Goal: Obtain resource: Obtain resource

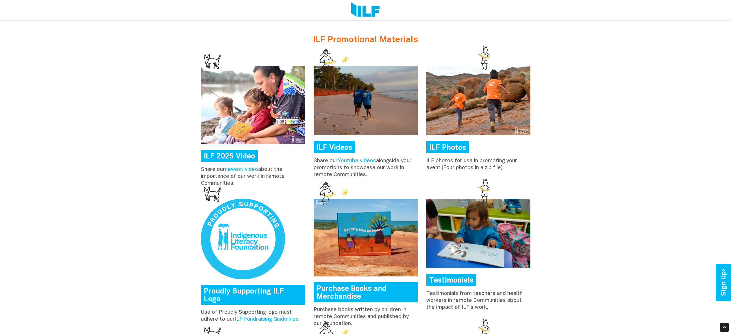
scroll to position [652, 0]
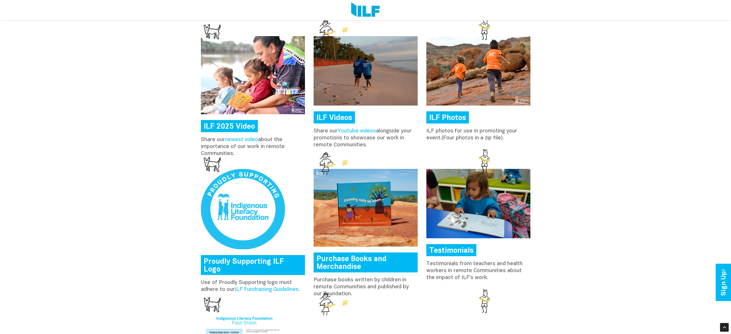
click at [271, 262] on link "Proudly Supporting ILF Logo" at bounding box center [253, 265] width 104 height 20
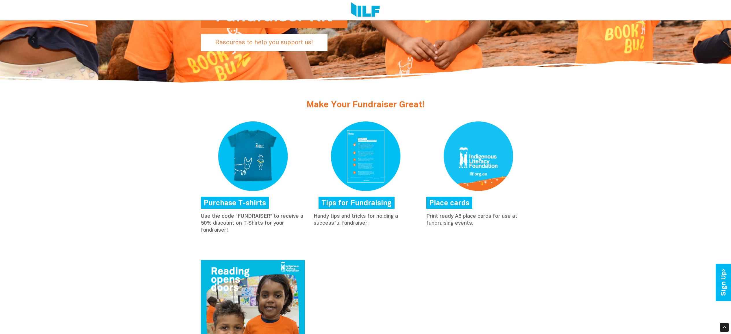
scroll to position [255, 0]
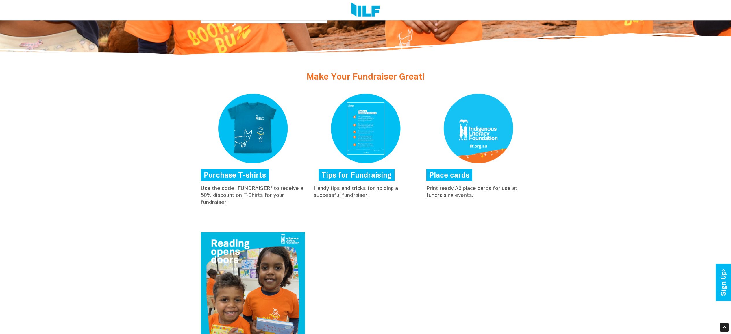
click at [469, 177] on link "Place cards" at bounding box center [450, 175] width 46 height 12
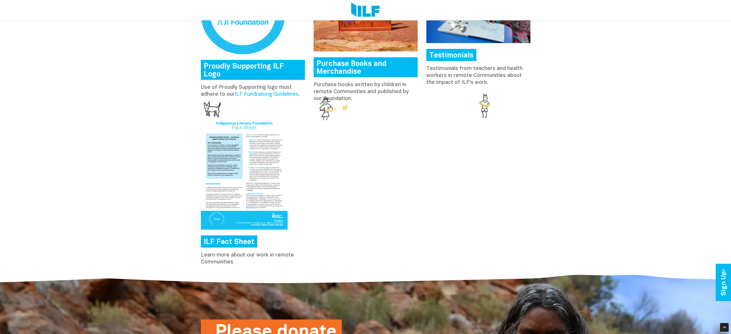
scroll to position [845, 0]
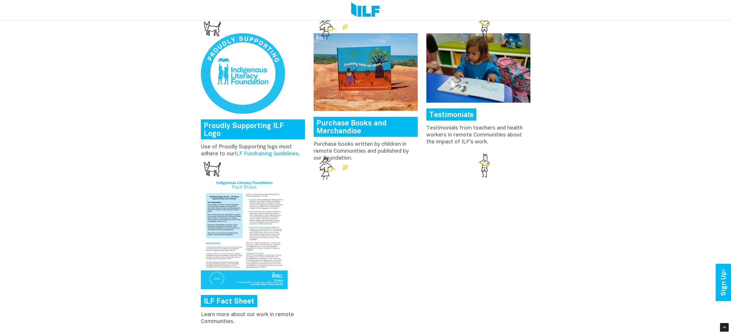
scroll to position [788, 0]
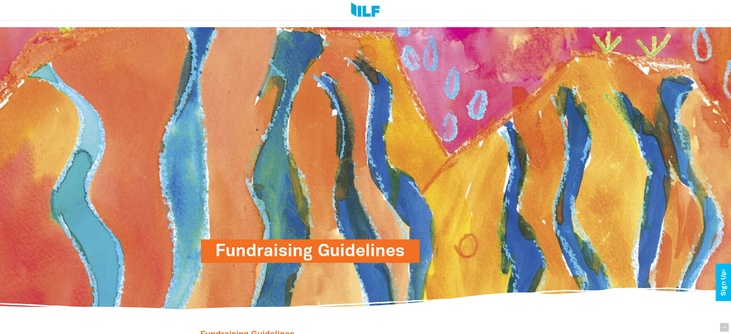
scroll to position [974, 0]
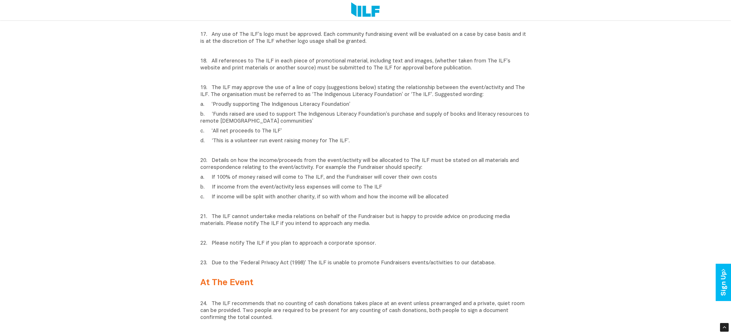
click at [313, 31] on p "17. Any use of The ILF’s logo must be approved. Each community fundraising even…" at bounding box center [365, 38] width 331 height 14
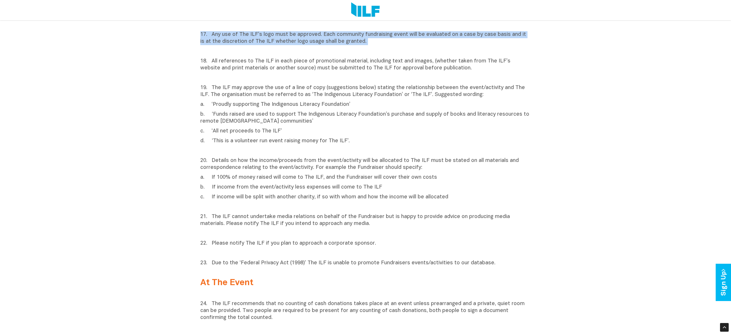
click at [313, 31] on p "17. Any use of The ILF’s logo must be approved. Each community fundraising even…" at bounding box center [365, 38] width 331 height 14
click at [309, 31] on p "17. Any use of The ILF’s logo must be approved. Each community fundraising even…" at bounding box center [365, 38] width 331 height 14
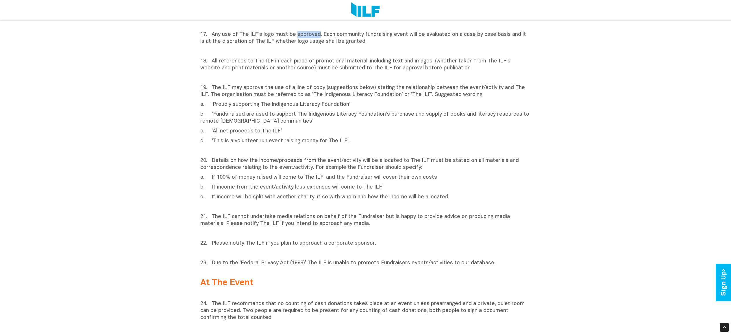
click at [309, 31] on p "17. Any use of The ILF’s logo must be approved. Each community fundraising even…" at bounding box center [365, 38] width 331 height 14
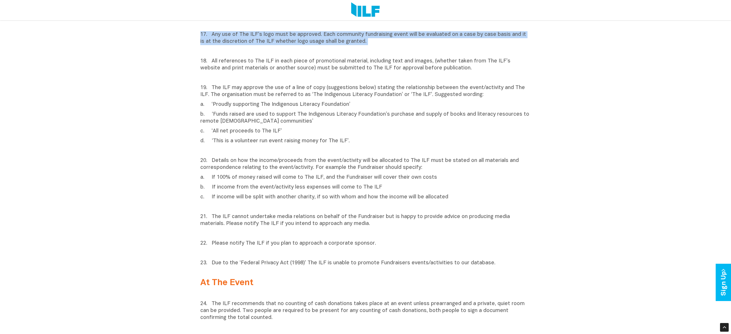
click at [309, 31] on p "17. Any use of The ILF’s logo must be approved. Each community fundraising even…" at bounding box center [365, 38] width 331 height 14
click at [307, 35] on p "17. Any use of The ILF’s logo must be approved. Each community fundraising even…" at bounding box center [365, 38] width 331 height 14
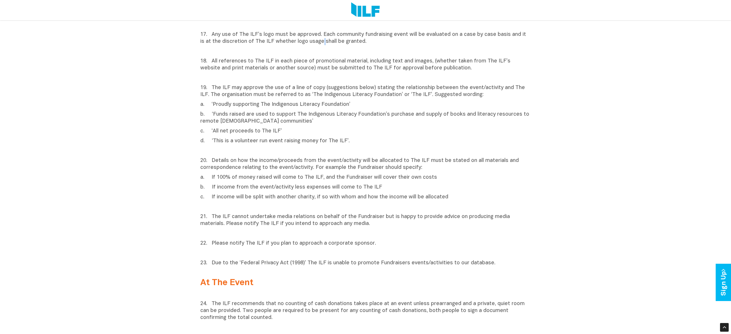
click at [307, 35] on p "17. Any use of The ILF’s logo must be approved. Each community fundraising even…" at bounding box center [365, 38] width 331 height 14
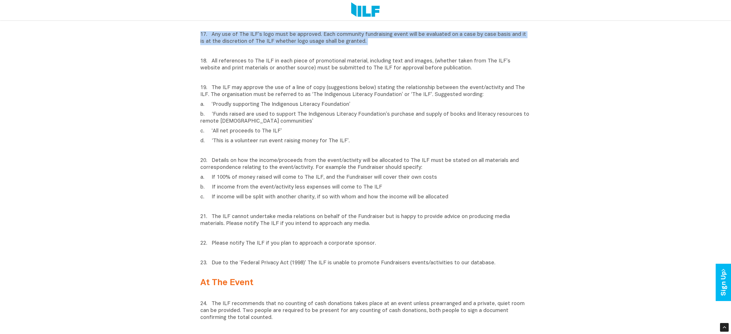
click at [307, 35] on p "17. Any use of The ILF’s logo must be approved. Each community fundraising even…" at bounding box center [365, 38] width 331 height 14
click at [307, 36] on p "17. Any use of The ILF’s logo must be approved. Each community fundraising even…" at bounding box center [365, 38] width 331 height 14
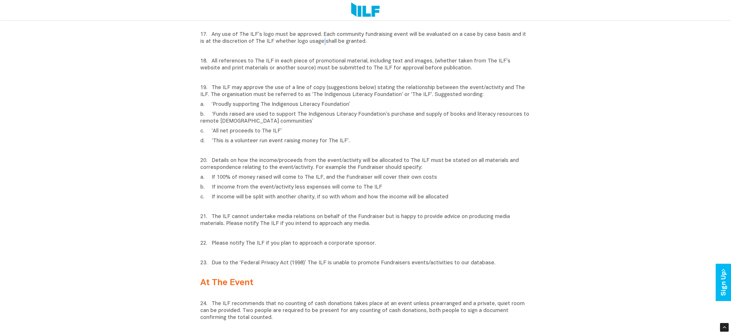
click at [307, 36] on p "17. Any use of The ILF’s logo must be approved. Each community fundraising even…" at bounding box center [365, 38] width 331 height 14
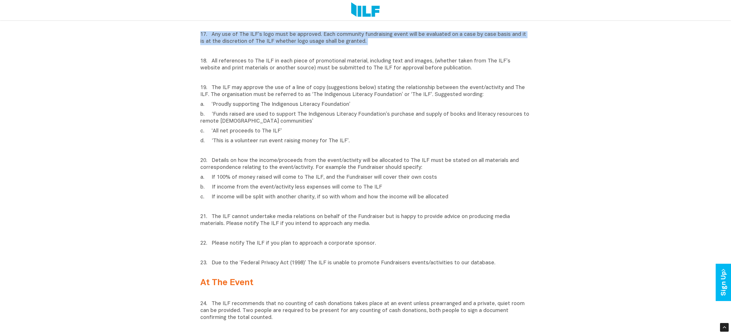
click at [307, 36] on p "17. Any use of The ILF’s logo must be approved. Each community fundraising even…" at bounding box center [365, 38] width 331 height 14
click at [308, 36] on p "17. Any use of The ILF’s logo must be approved. Each community fundraising even…" at bounding box center [365, 38] width 331 height 14
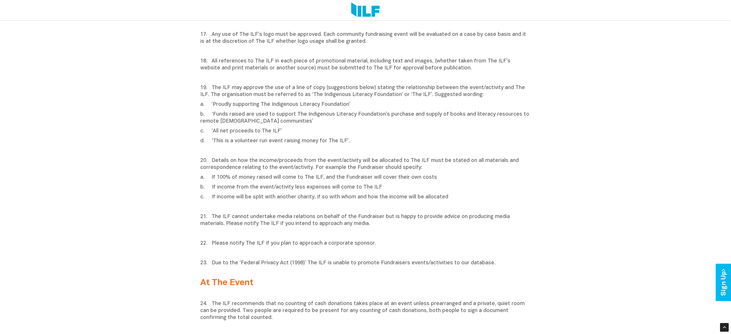
drag, startPoint x: 357, startPoint y: 34, endPoint x: 366, endPoint y: 33, distance: 8.8
click at [366, 33] on p "17. Any use of The ILF’s logo must be approved. Each community fundraising even…" at bounding box center [365, 38] width 331 height 14
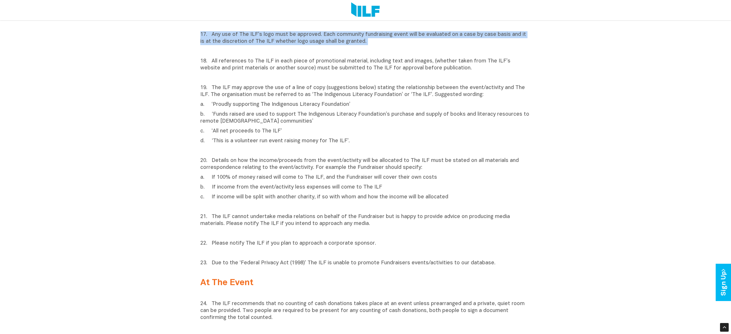
click at [366, 33] on p "17. Any use of The ILF’s logo must be approved. Each community fundraising even…" at bounding box center [365, 38] width 331 height 14
click at [372, 34] on p "17. Any use of The ILF’s logo must be approved. Each community fundraising even…" at bounding box center [365, 38] width 331 height 14
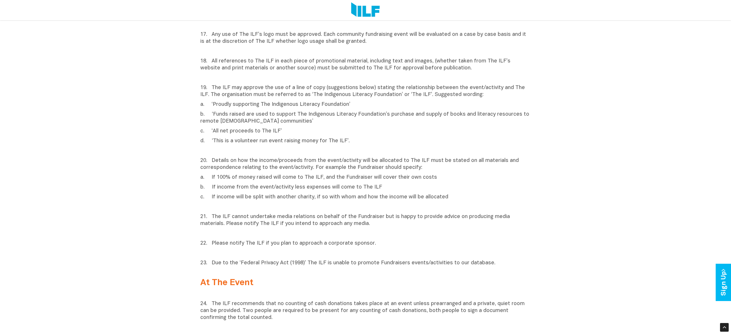
click at [352, 87] on p "19. The ILF may approve the use of a line of copy (suggestions below) stating t…" at bounding box center [365, 91] width 331 height 14
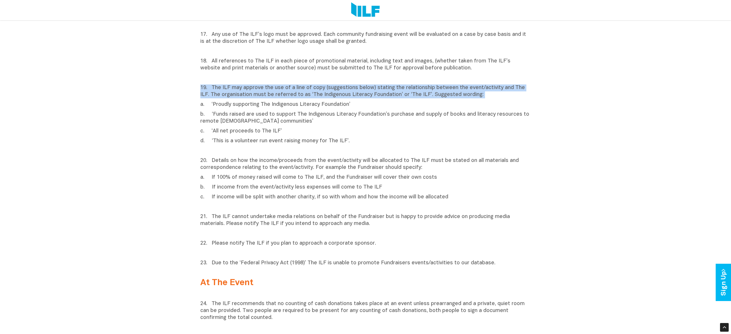
click at [352, 87] on p "19. The ILF may approve the use of a line of copy (suggestions below) stating t…" at bounding box center [365, 91] width 331 height 14
click at [336, 87] on p "19. The ILF may approve the use of a line of copy (suggestions below) stating t…" at bounding box center [365, 91] width 331 height 14
drag, startPoint x: 478, startPoint y: 88, endPoint x: 196, endPoint y: 79, distance: 281.6
click at [197, 79] on div "Promoting the event/activity 17. Any use of The ILF’s logo must be approved. Ea…" at bounding box center [366, 318] width 338 height 625
click at [468, 76] on div "17. Any use of The ILF’s logo must be approved. Each community fundraising even…" at bounding box center [365, 194] width 331 height 346
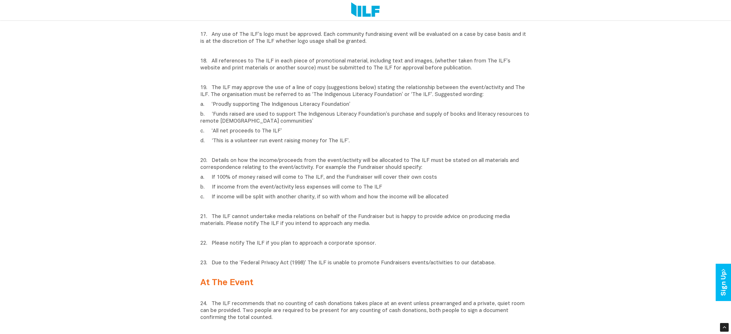
click at [314, 111] on p "b. ‘Funds raised are used to support The Indigenous Literacy Foundation’s purch…" at bounding box center [365, 118] width 331 height 14
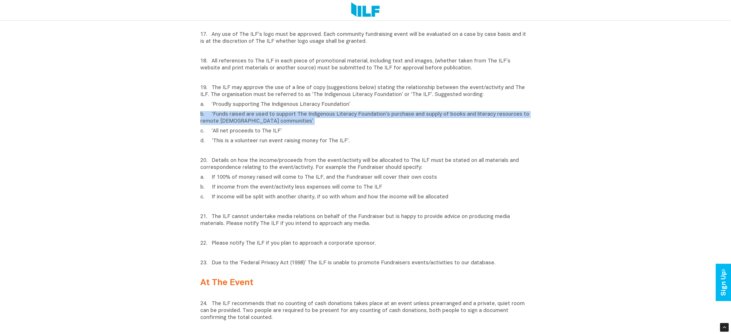
click at [314, 111] on p "b. ‘Funds raised are used to support The Indigenous Literacy Foundation’s purch…" at bounding box center [365, 118] width 331 height 14
click at [333, 112] on p "b. ‘Funds raised are used to support The Indigenous Literacy Foundation’s purch…" at bounding box center [365, 118] width 331 height 14
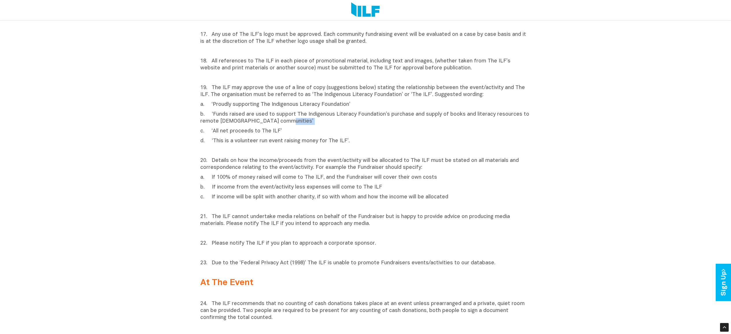
click at [333, 112] on p "b. ‘Funds raised are used to support The Indigenous Literacy Foundation’s purch…" at bounding box center [365, 118] width 331 height 14
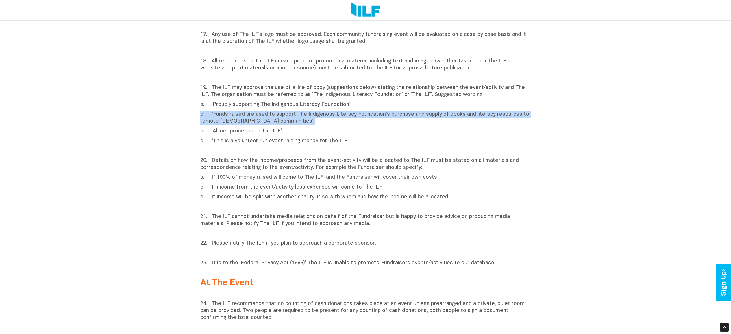
click at [333, 112] on p "b. ‘Funds raised are used to support The Indigenous Literacy Foundation’s purch…" at bounding box center [365, 118] width 331 height 14
click at [331, 113] on p "b. ‘Funds raised are used to support The Indigenous Literacy Foundation’s purch…" at bounding box center [365, 118] width 331 height 14
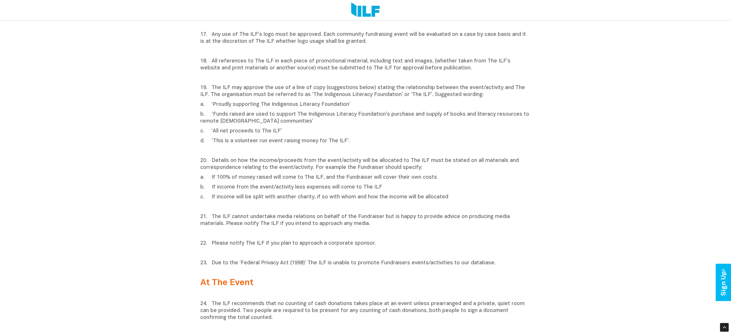
click at [322, 114] on p "b. ‘Funds raised are used to support The Indigenous Literacy Foundation’s purch…" at bounding box center [365, 118] width 331 height 14
click at [350, 158] on p "20. Details on how the income/proceeds from the event/activity will be allocate…" at bounding box center [365, 164] width 331 height 14
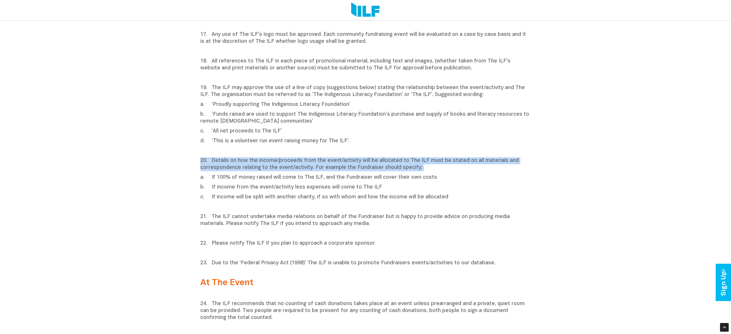
click at [350, 158] on p "20. Details on how the income/proceeds from the event/activity will be allocate…" at bounding box center [365, 164] width 331 height 14
click at [345, 157] on p "20. Details on how the income/proceeds from the event/activity will be allocate…" at bounding box center [365, 164] width 331 height 14
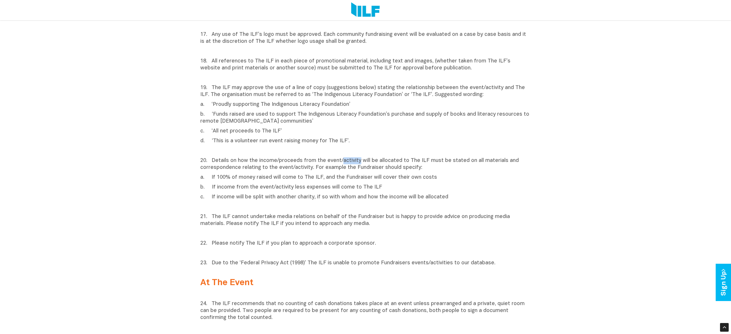
click at [345, 157] on p "20. Details on how the income/proceeds from the event/activity will be allocate…" at bounding box center [365, 164] width 331 height 14
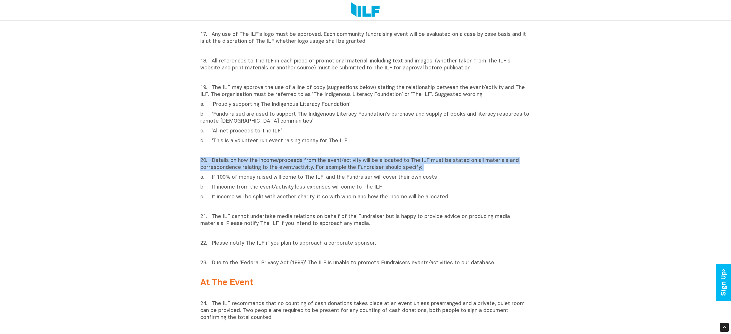
click at [345, 157] on p "20. Details on how the income/proceeds from the event/activity will be allocate…" at bounding box center [365, 164] width 331 height 14
click at [334, 157] on p "20. Details on how the income/proceeds from the event/activity will be allocate…" at bounding box center [365, 164] width 331 height 14
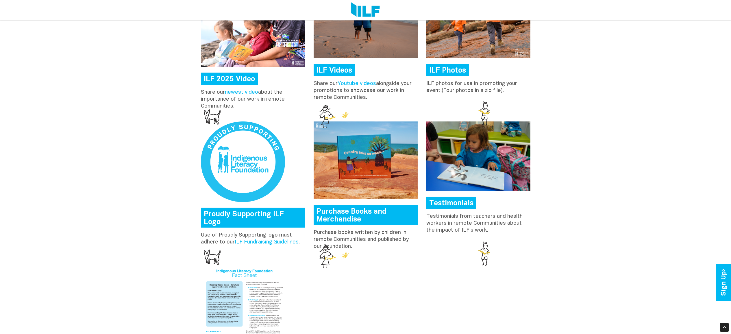
scroll to position [727, 0]
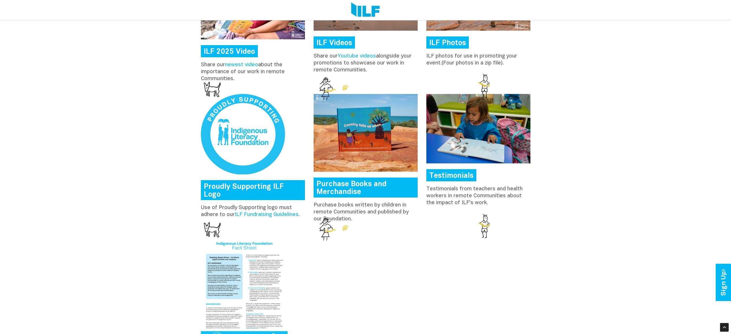
click at [259, 147] on img at bounding box center [243, 134] width 84 height 80
